Goal: Information Seeking & Learning: Learn about a topic

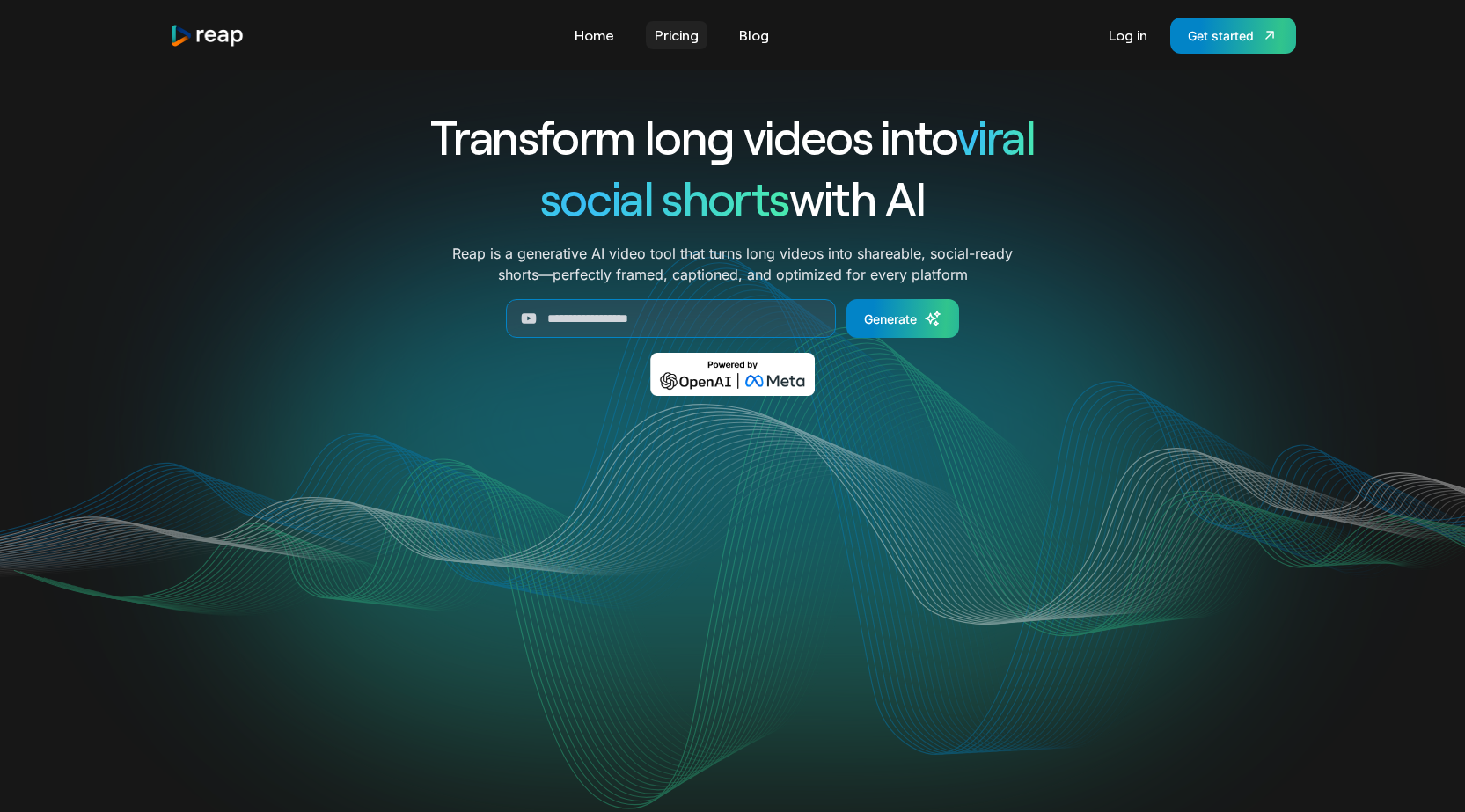
click at [674, 34] on link "Pricing" at bounding box center [677, 35] width 62 height 28
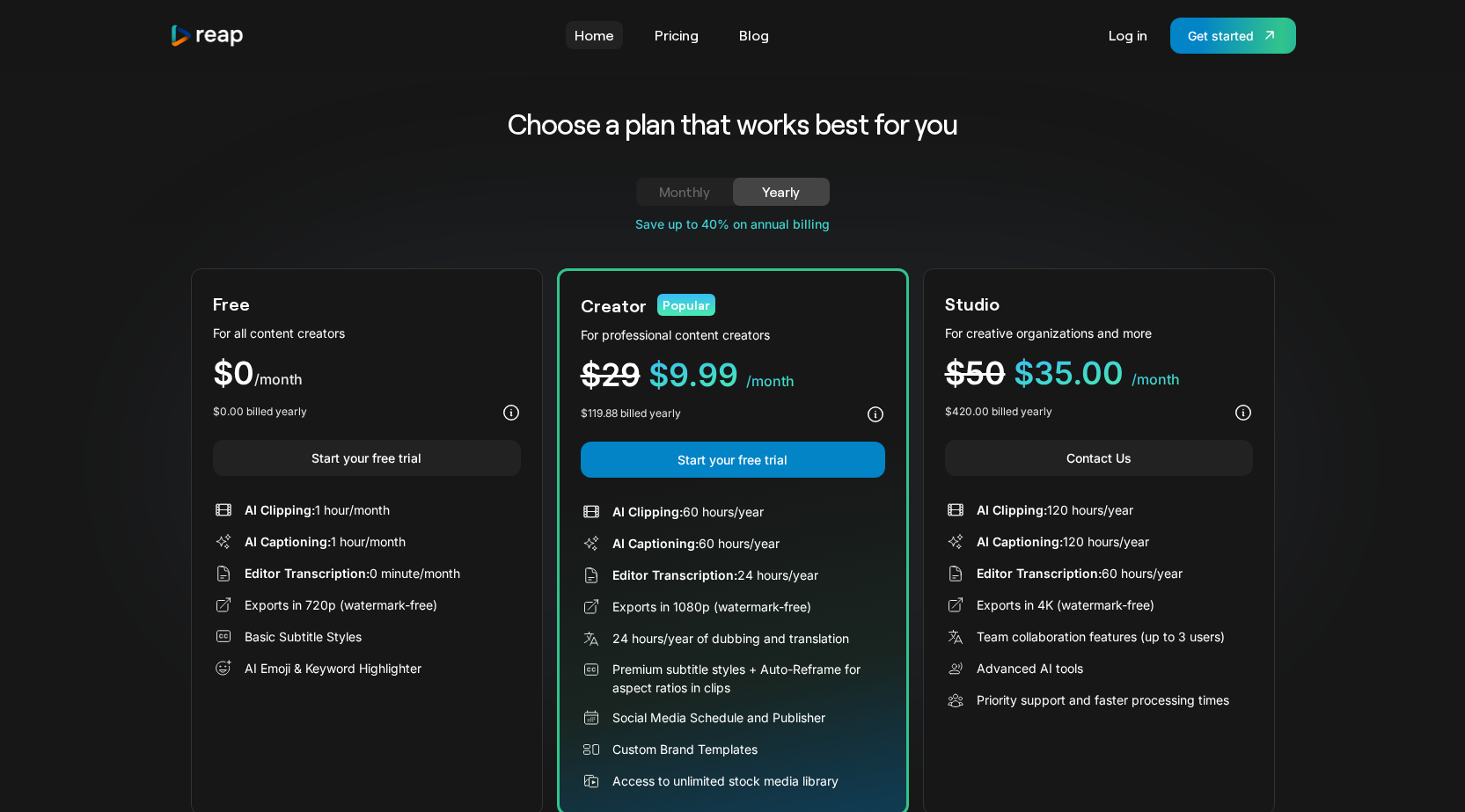
click at [604, 30] on link "Home" at bounding box center [594, 35] width 57 height 28
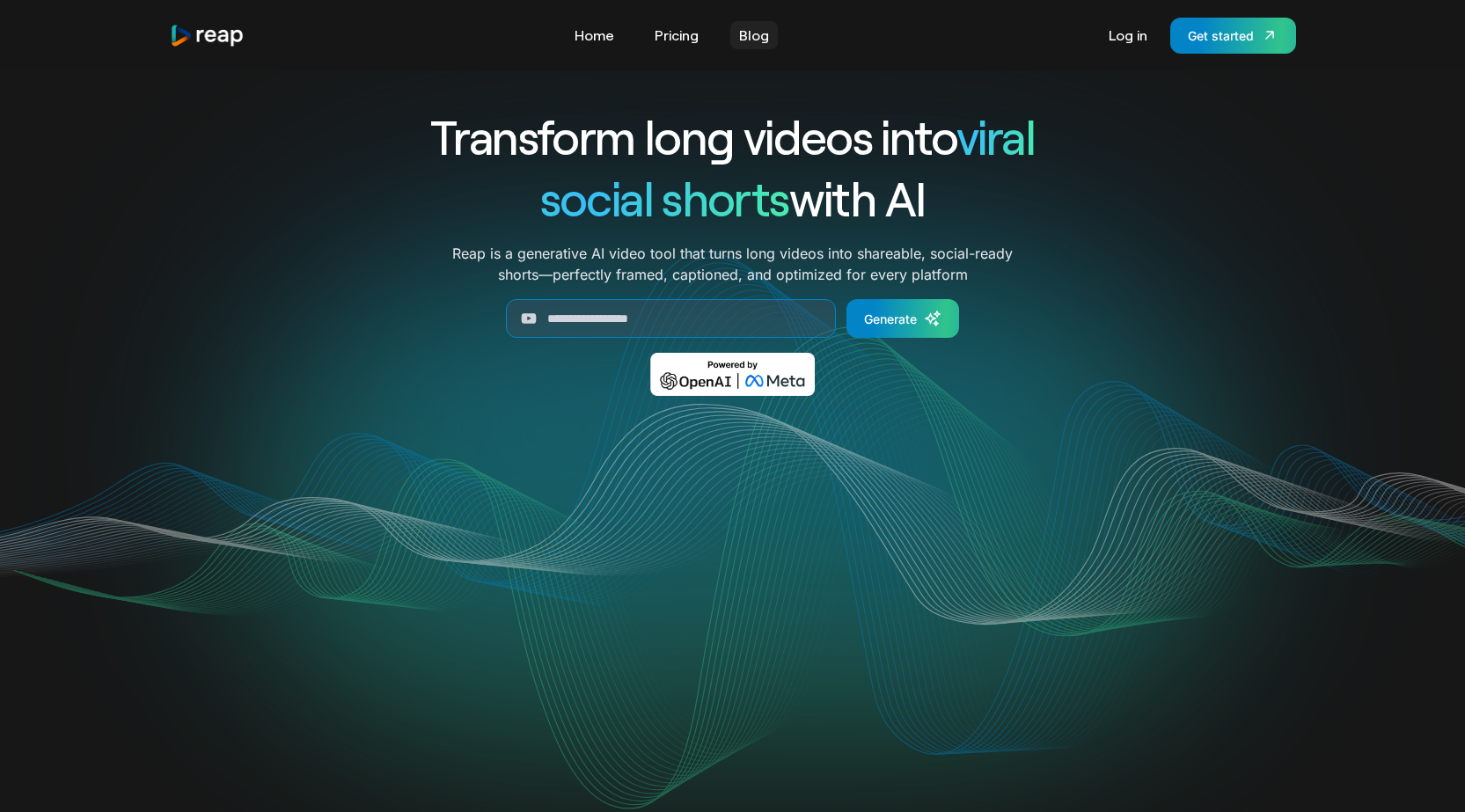
click at [756, 36] on link "Blog" at bounding box center [753, 35] width 47 height 28
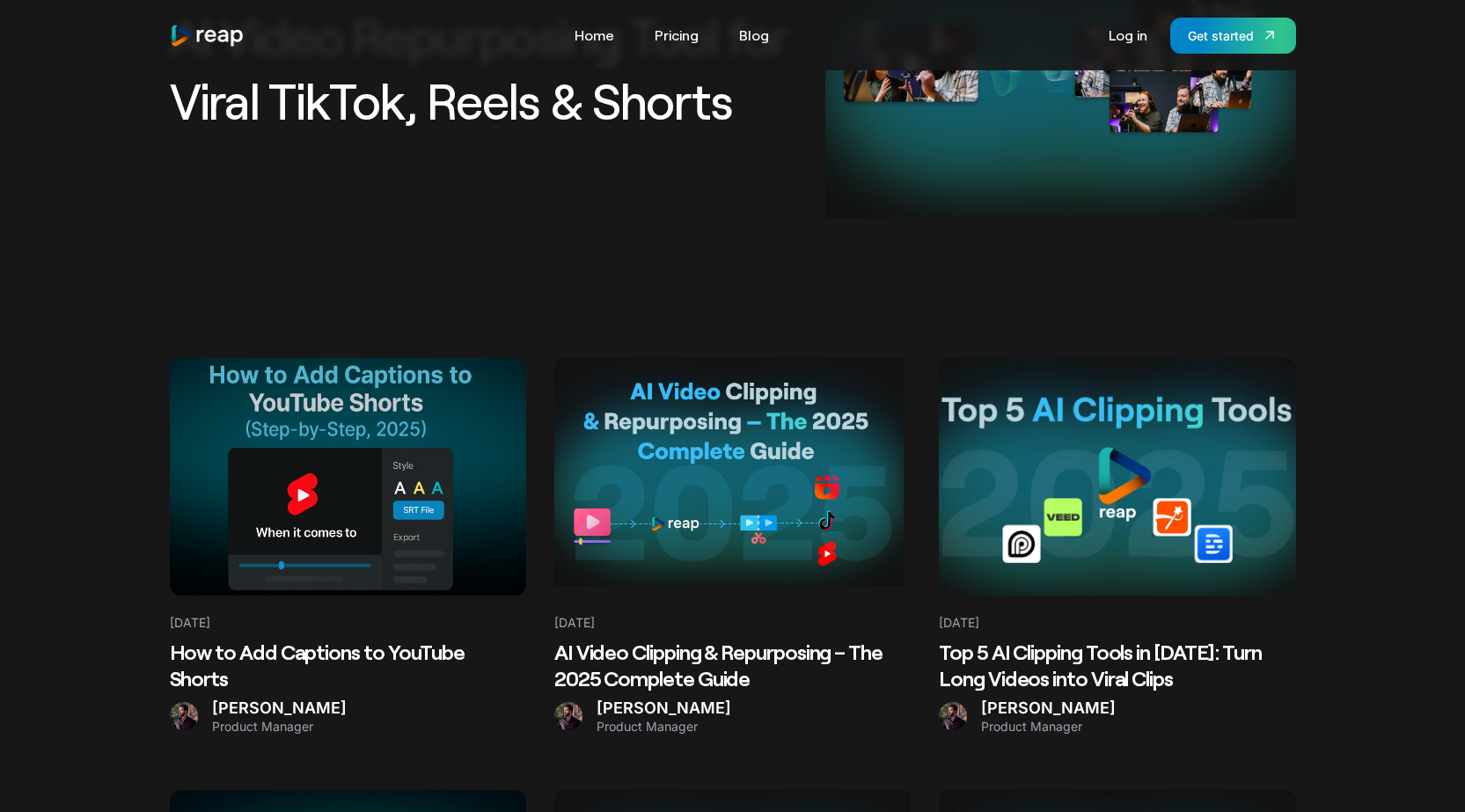
scroll to position [352, 0]
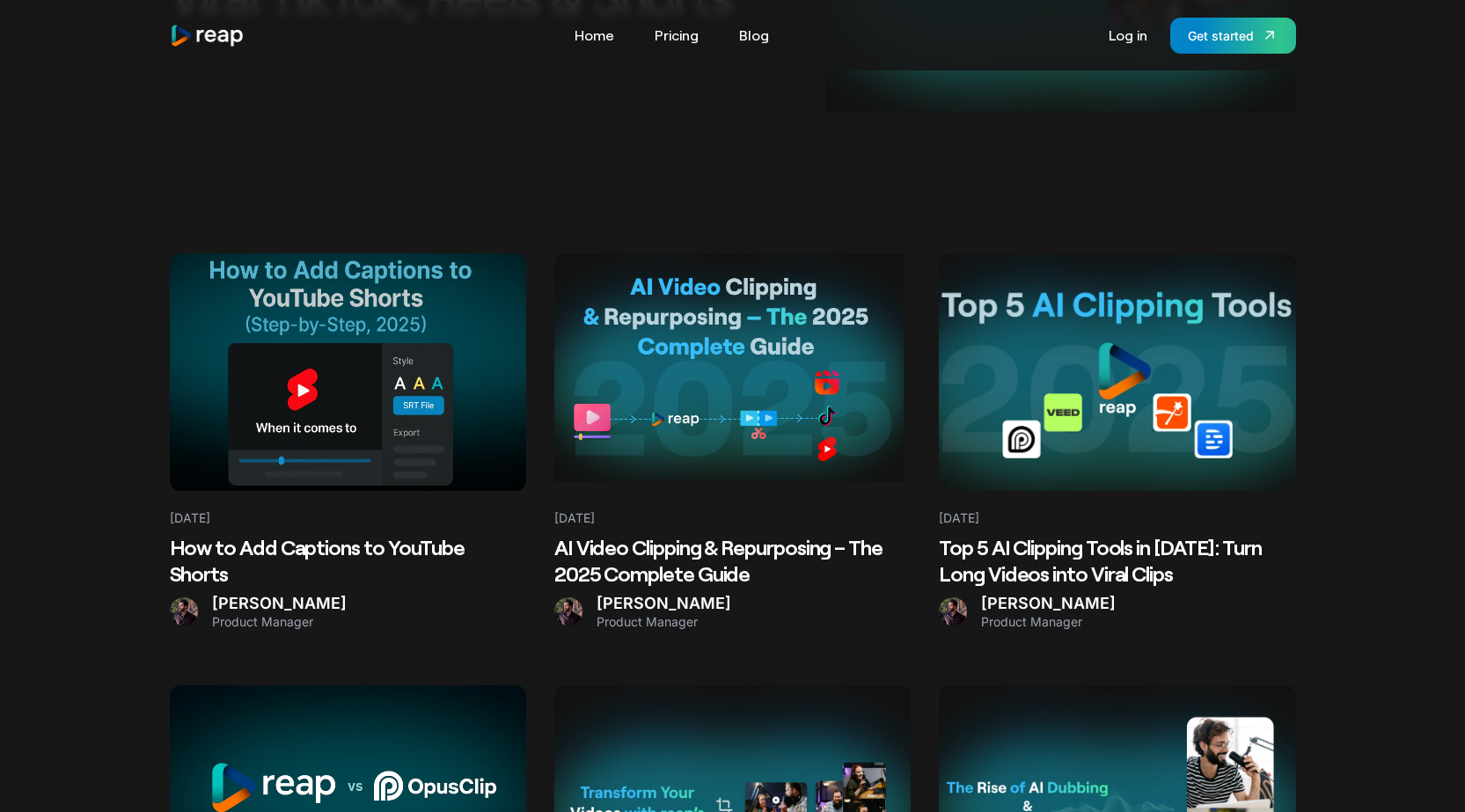
click at [301, 551] on h2 "How to Add Captions to YouTube Shorts" at bounding box center [347, 560] width 356 height 53
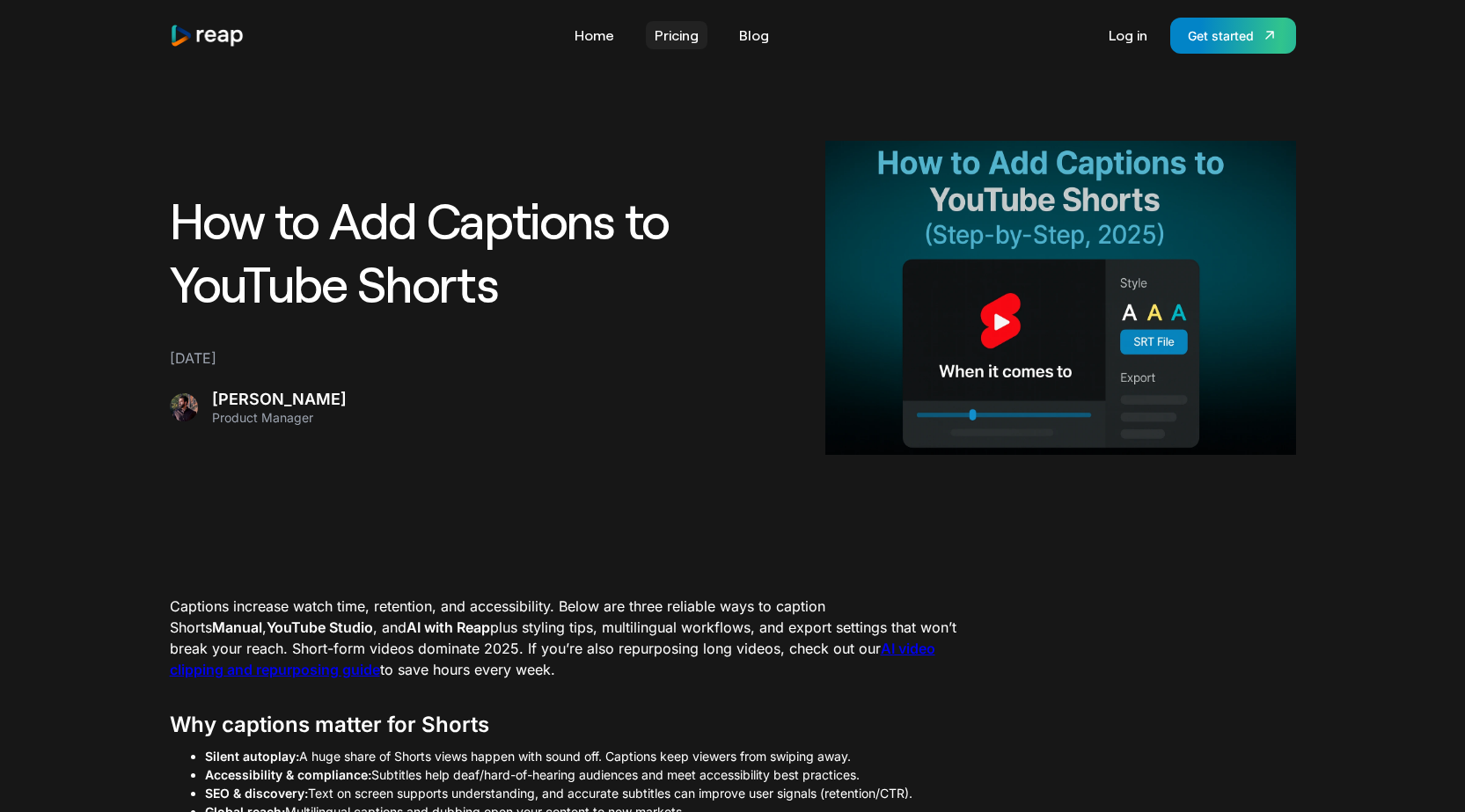
click at [670, 36] on link "Pricing" at bounding box center [677, 35] width 62 height 28
